Goal: Task Accomplishment & Management: Manage account settings

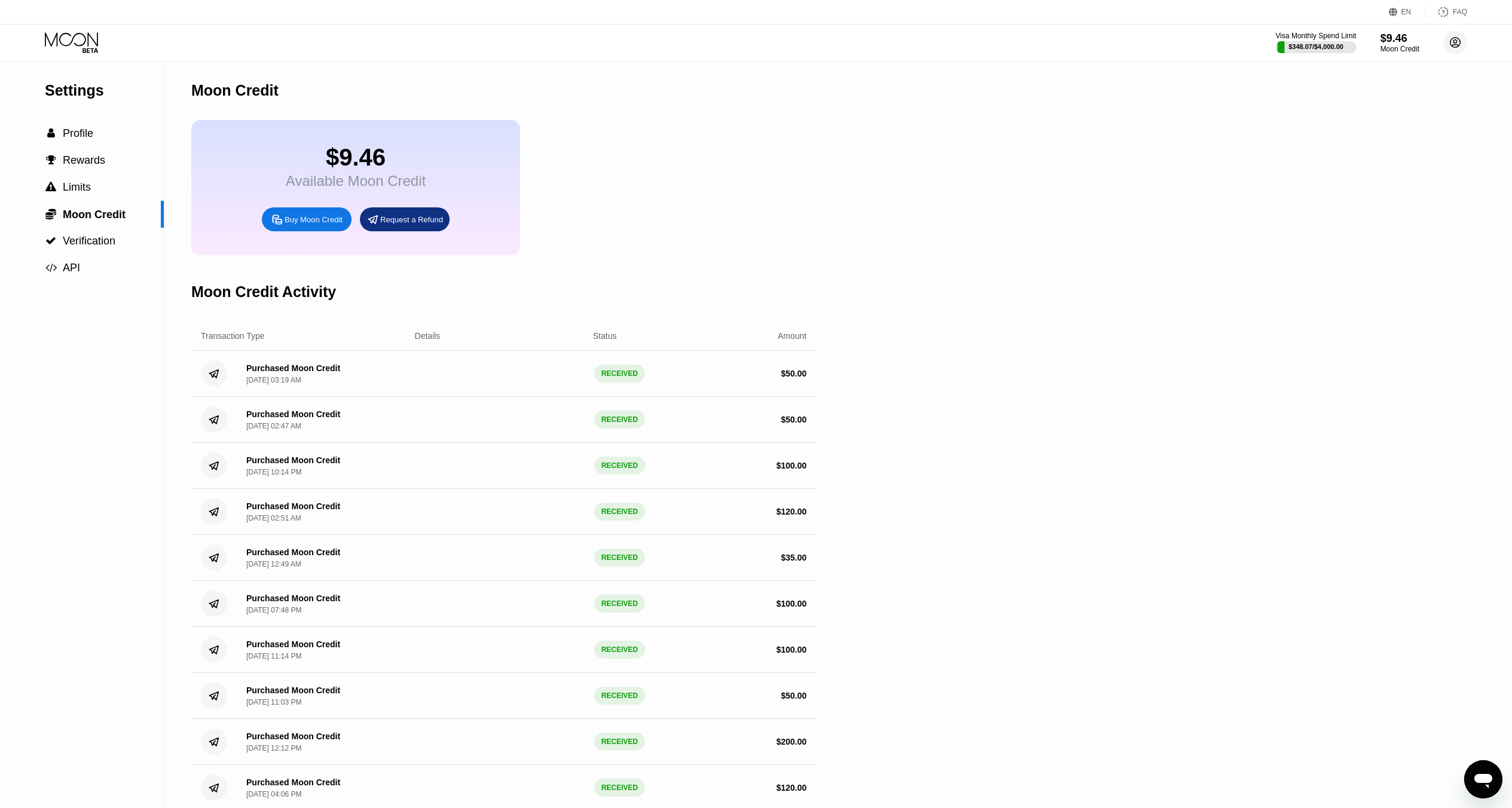
click at [1452, 45] on circle at bounding box center [1455, 42] width 24 height 24
click at [1298, 99] on div "Settings  Profile  Rewards  Limits  Moon Credit  Verification  API Moon C…" at bounding box center [756, 666] width 1512 height 1210
click at [1391, 45] on div "Moon Credit" at bounding box center [1399, 48] width 40 height 8
click at [85, 39] on icon at bounding box center [73, 43] width 56 height 21
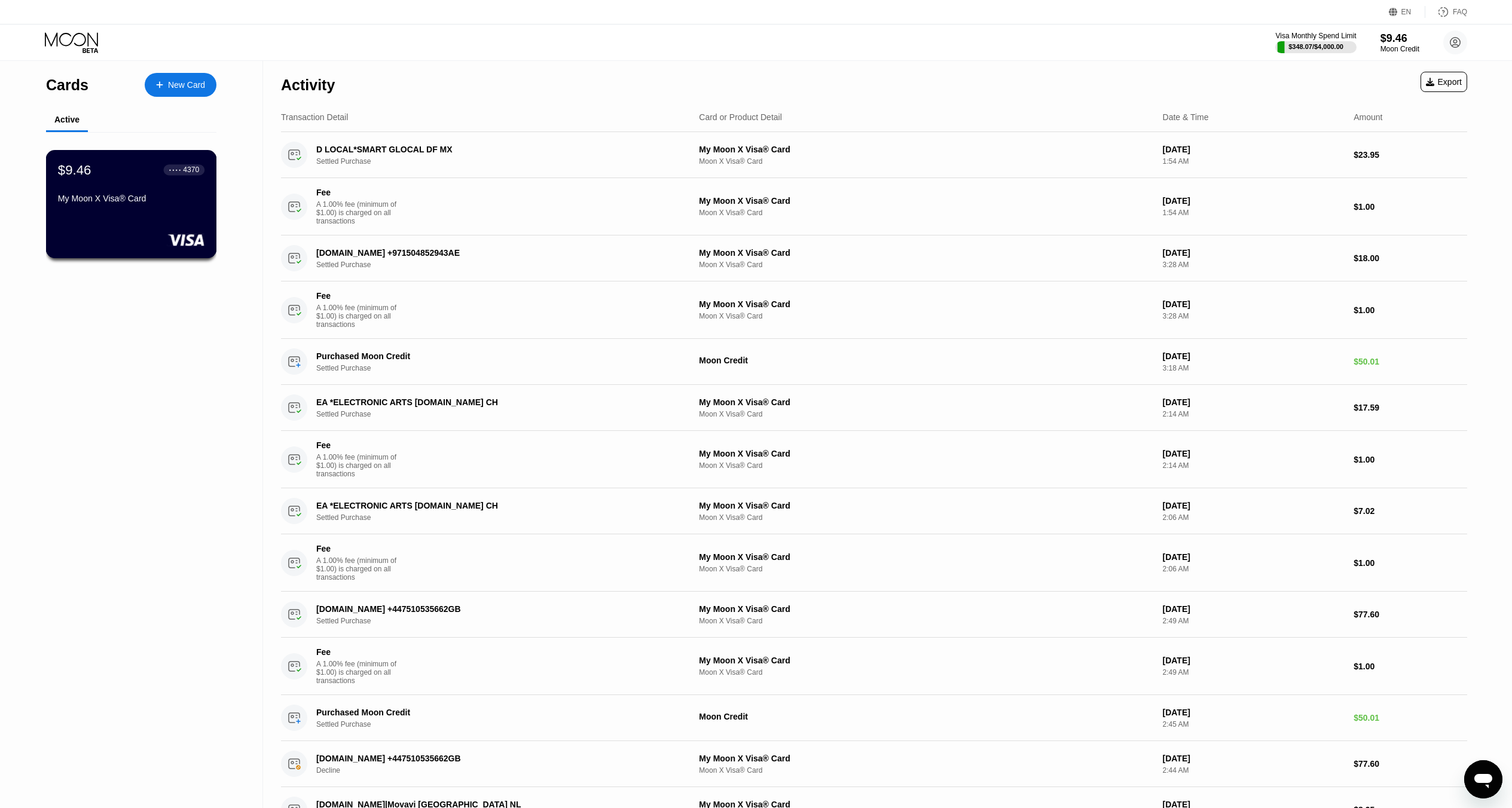
click at [149, 171] on div "$9.46 ● ● ● ● 4370" at bounding box center [131, 170] width 147 height 16
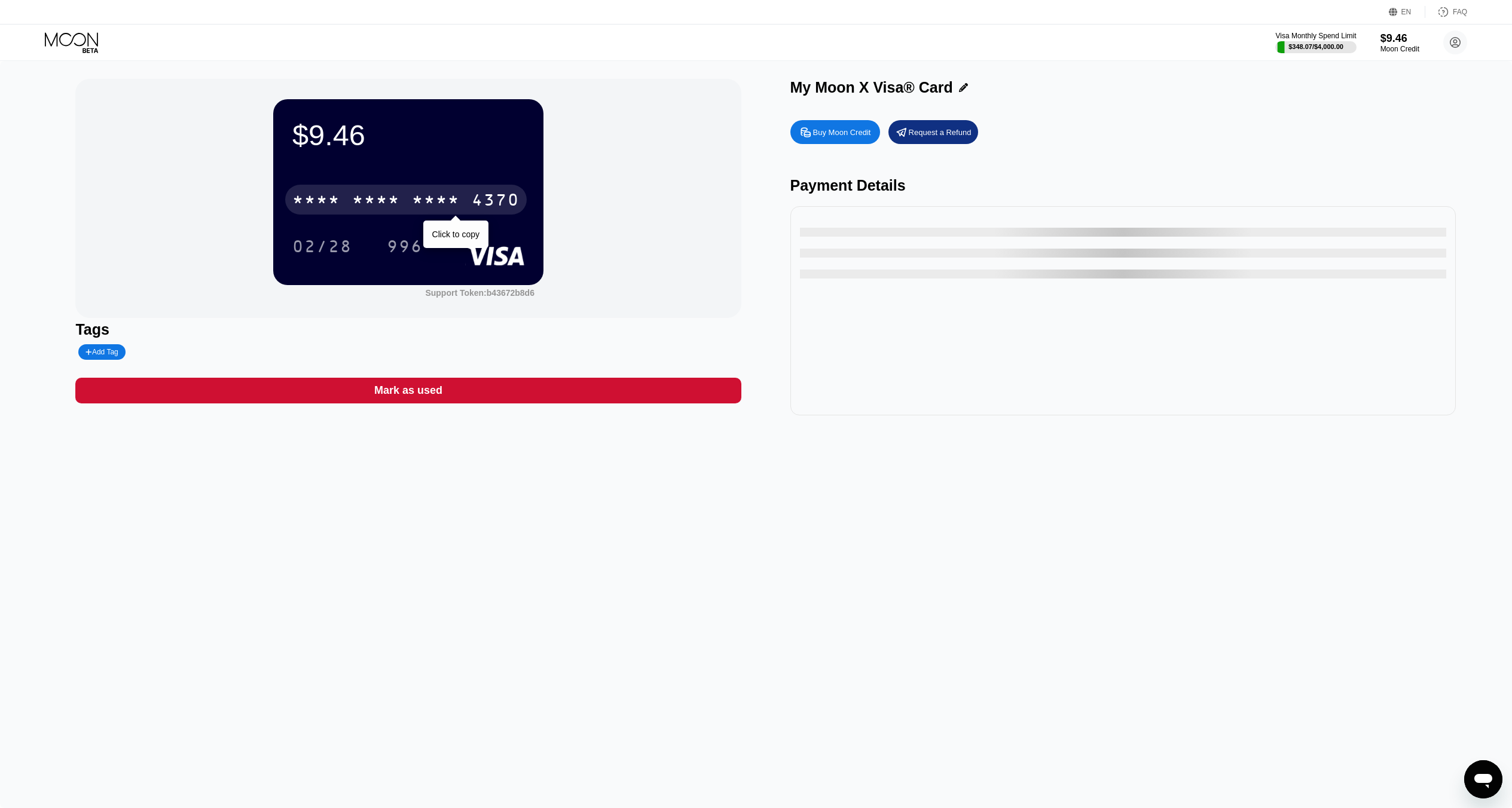
click at [333, 193] on div "* * * *" at bounding box center [316, 201] width 48 height 19
